Goal: Use online tool/utility: Utilize a website feature to perform a specific function

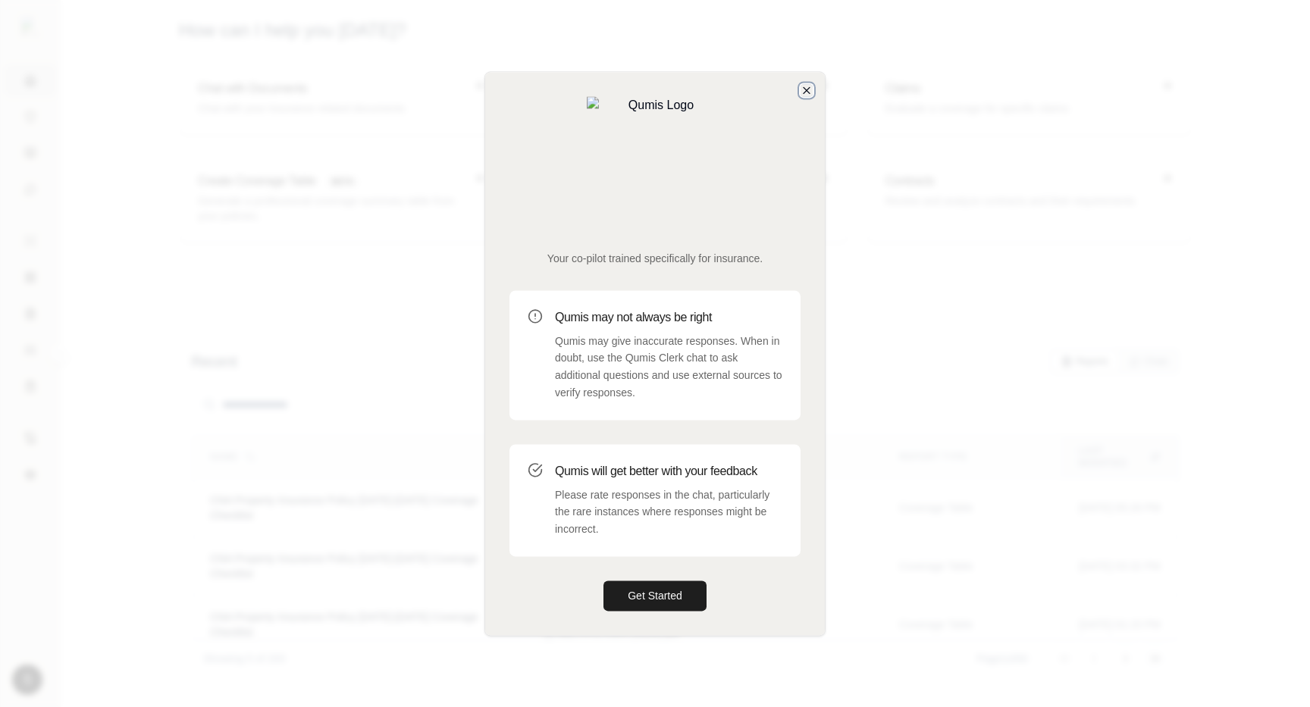
click at [811, 96] on icon "button" at bounding box center [807, 90] width 12 height 12
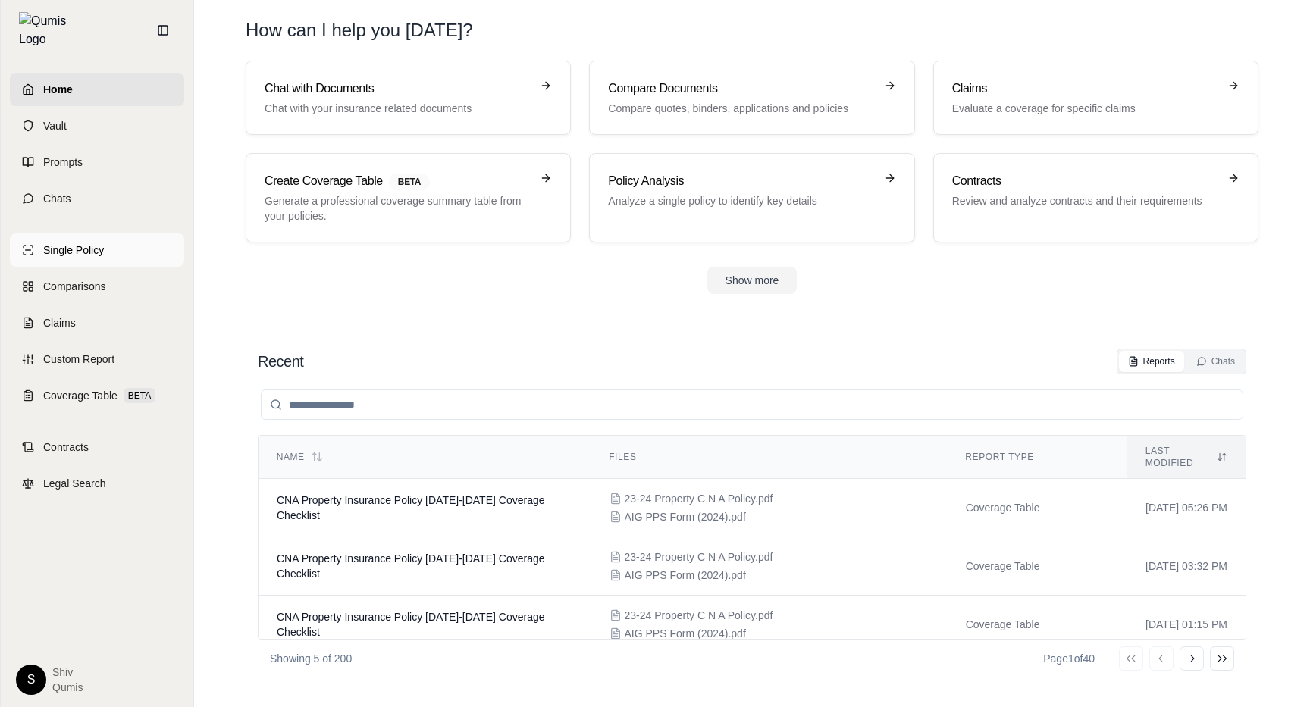
click at [89, 243] on span "Single Policy" at bounding box center [73, 250] width 61 height 15
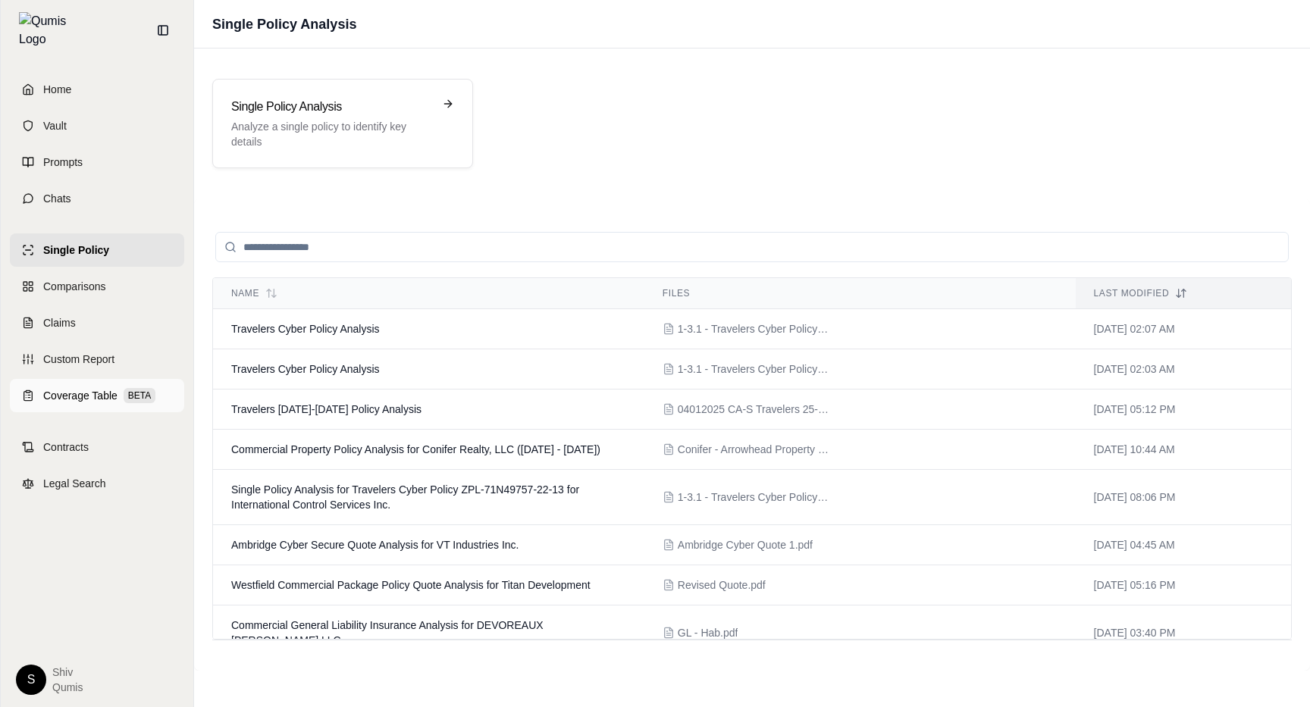
click at [36, 381] on link "Coverage Table BETA" at bounding box center [97, 395] width 174 height 33
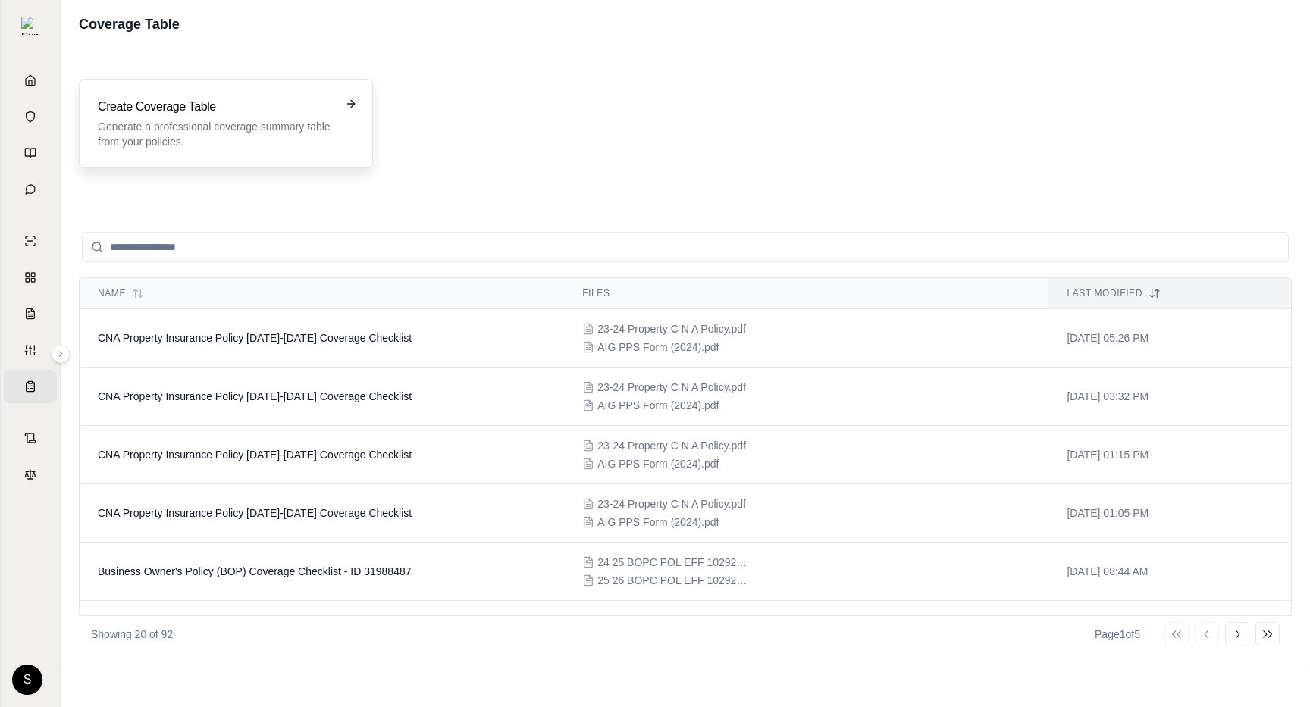
click at [313, 145] on p "Generate a professional coverage summary table from your policies." at bounding box center [215, 134] width 235 height 30
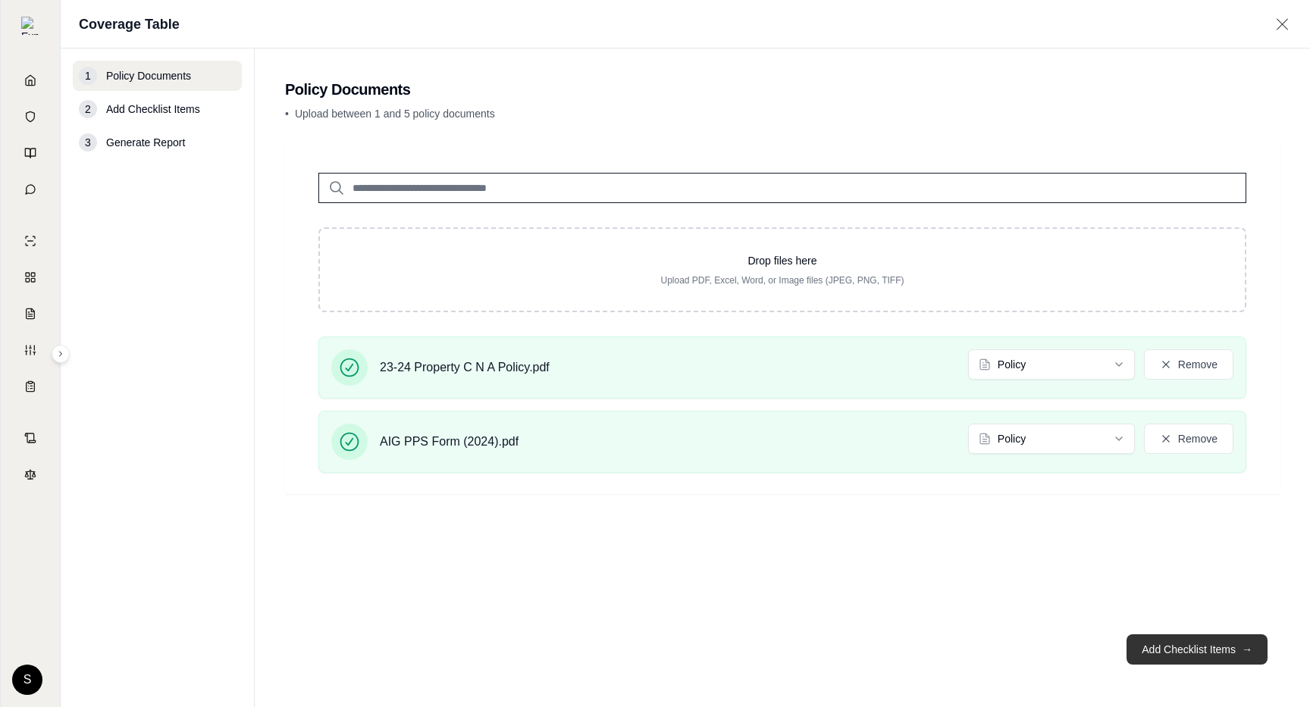
click at [1195, 640] on button "Add Checklist Items →" at bounding box center [1197, 650] width 141 height 30
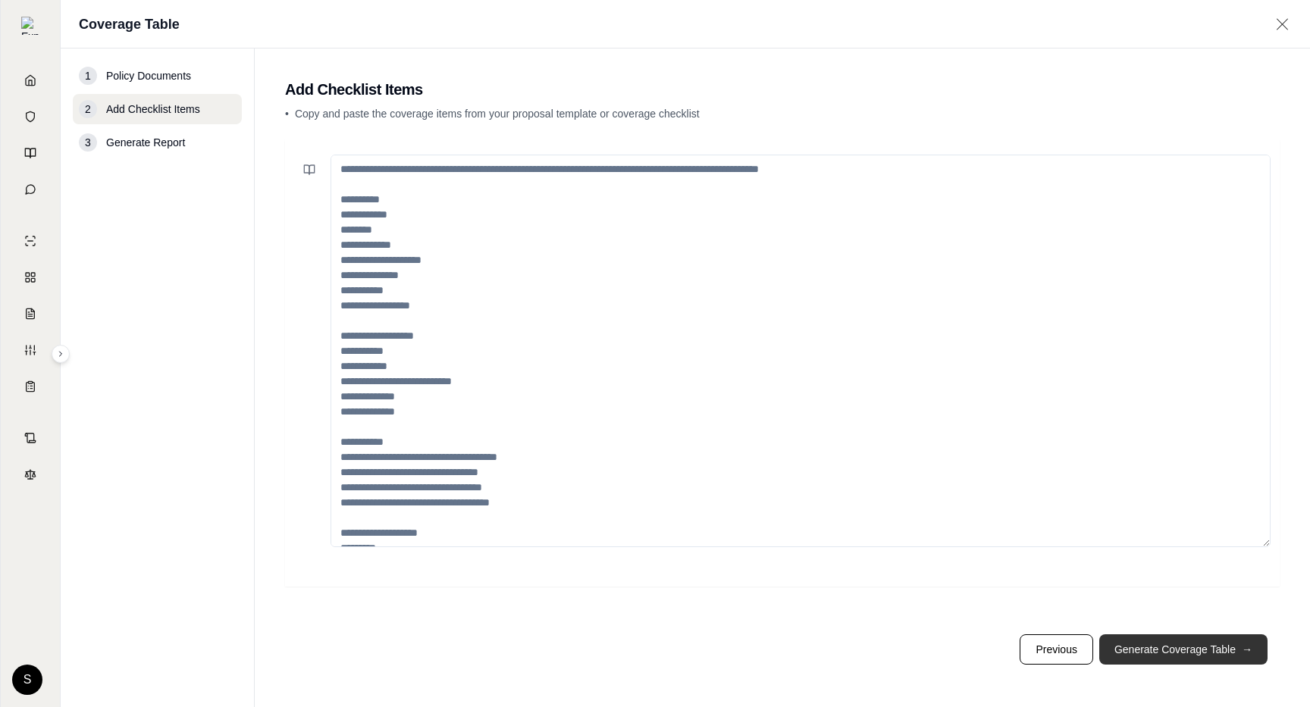
click at [1195, 640] on button "Generate Coverage Table →" at bounding box center [1183, 650] width 168 height 30
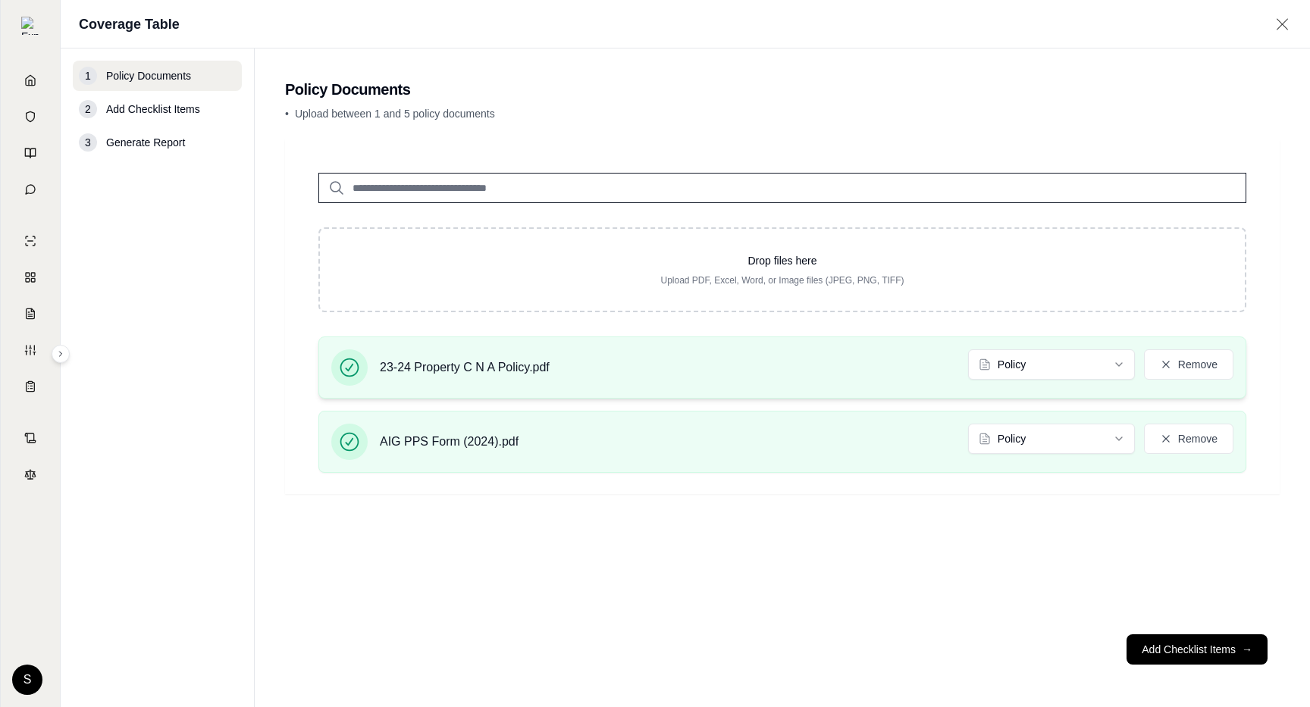
click at [357, 370] on icon at bounding box center [349, 368] width 19 height 19
click at [1218, 655] on button "Add Checklist Items →" at bounding box center [1197, 650] width 141 height 30
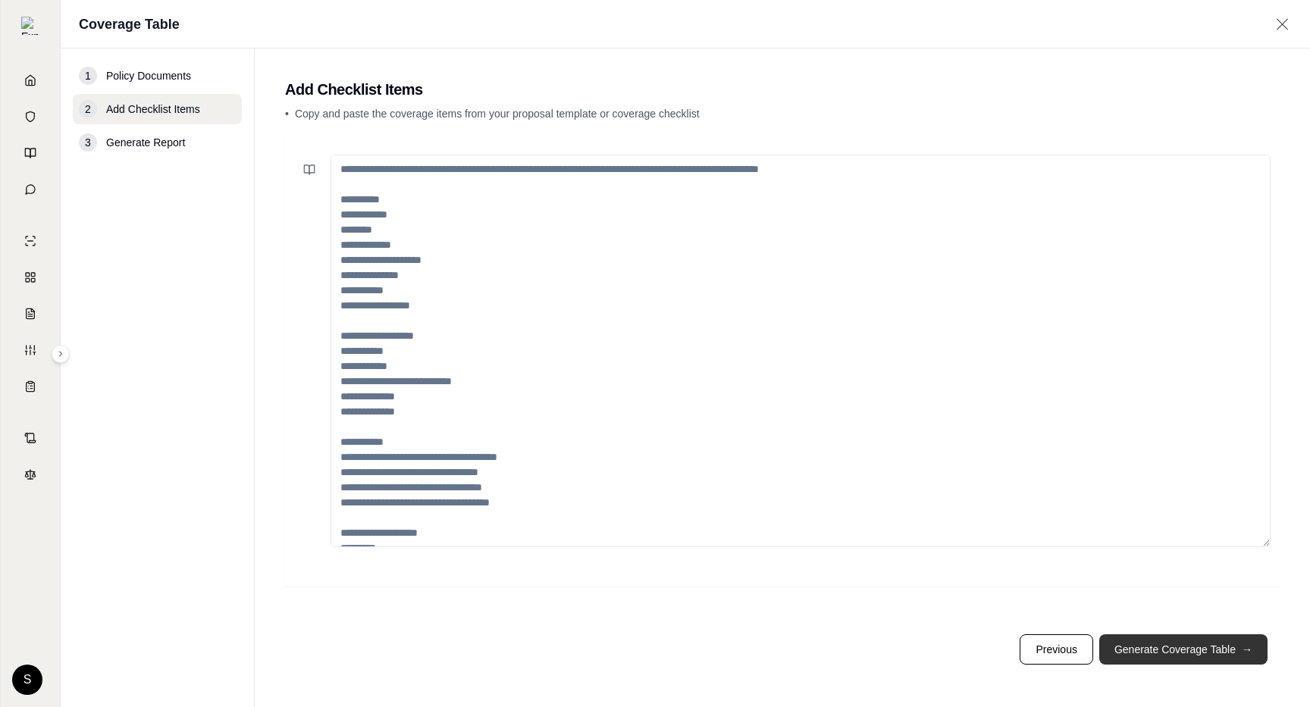
click at [1219, 654] on button "Generate Coverage Table →" at bounding box center [1183, 650] width 168 height 30
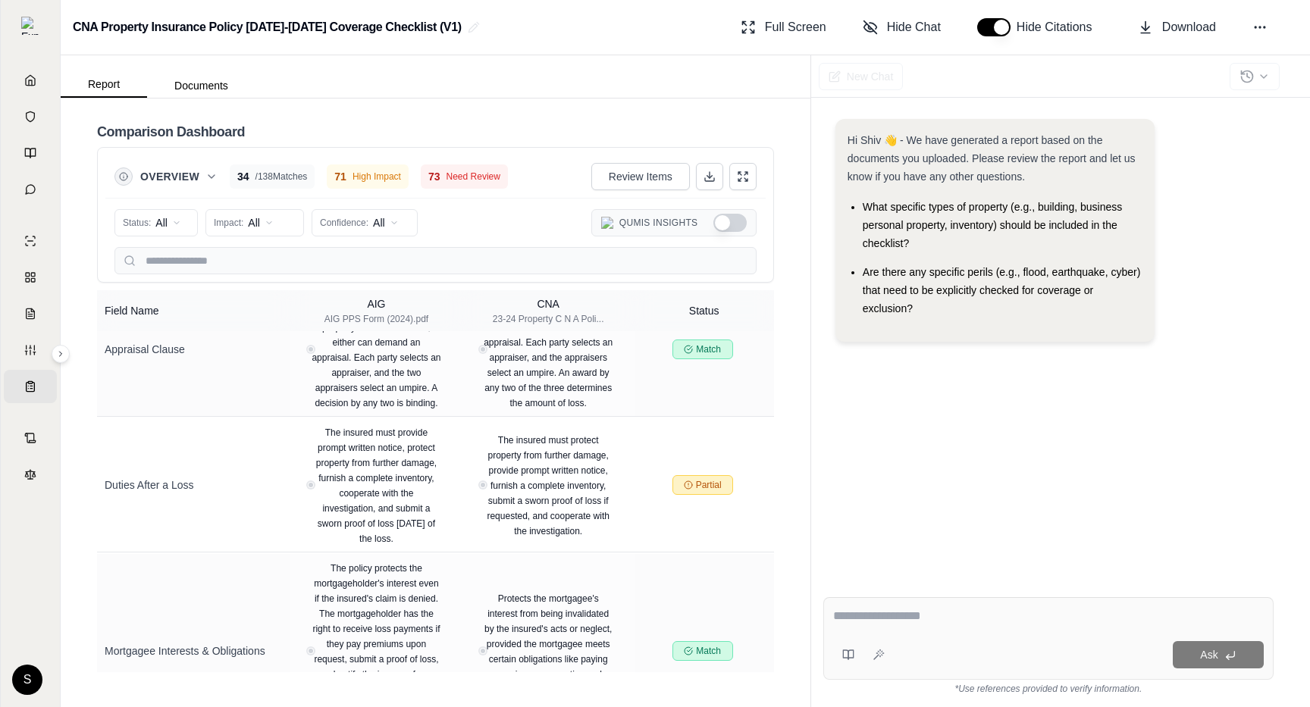
scroll to position [6007, 0]
